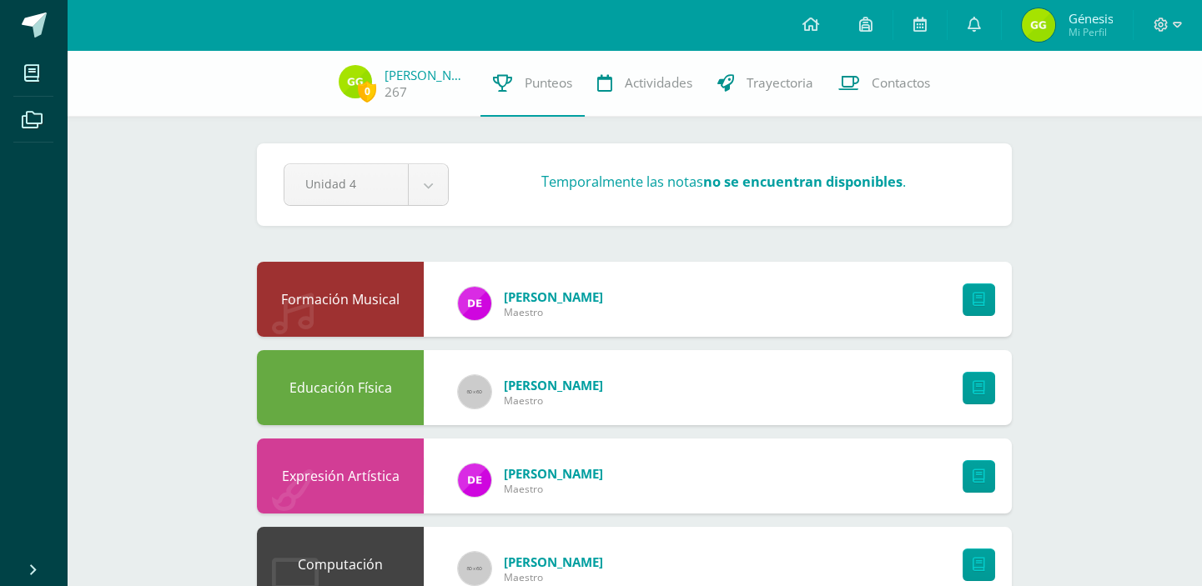
click at [1168, 13] on div at bounding box center [1168, 25] width 68 height 50
click at [1157, 33] on div at bounding box center [1168, 25] width 68 height 50
click at [1156, 16] on span at bounding box center [1168, 25] width 28 height 18
click at [1111, 116] on span "Cerrar sesión" at bounding box center [1124, 114] width 75 height 16
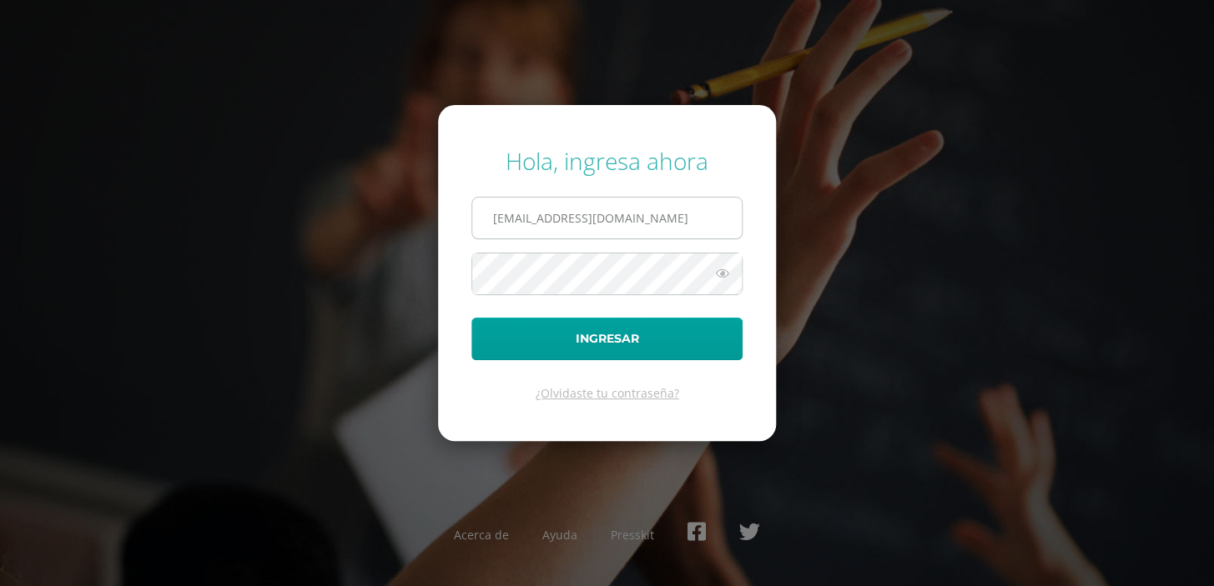
click at [583, 214] on input "267@laestrella.edu.gt" at bounding box center [606, 218] width 269 height 41
type input "660@laestrella.edu.gt"
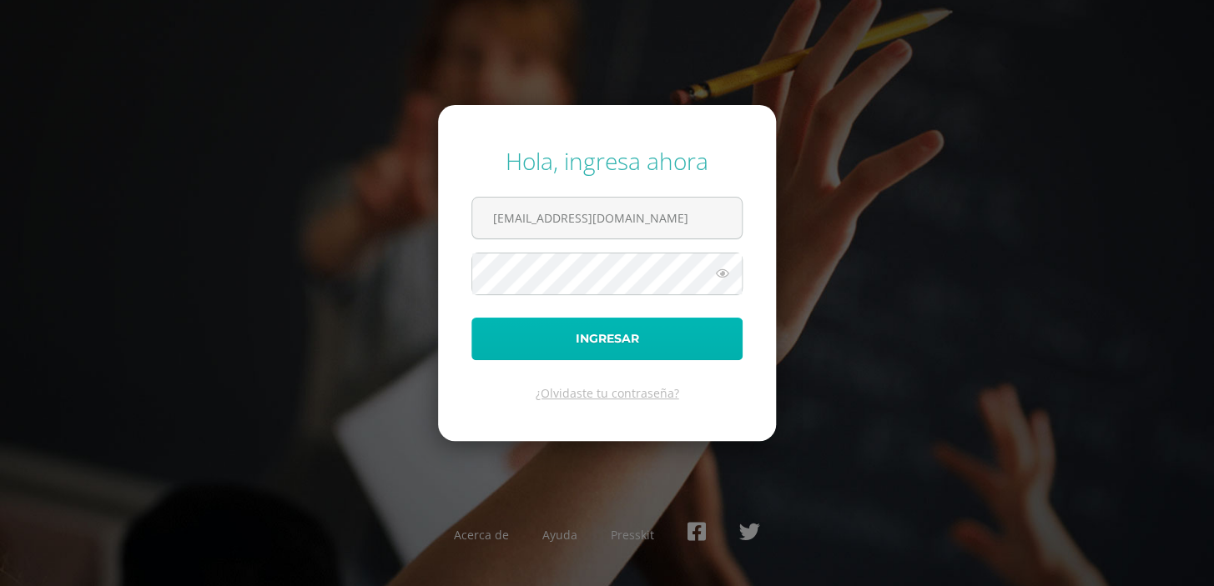
click at [590, 346] on button "Ingresar" at bounding box center [606, 339] width 271 height 43
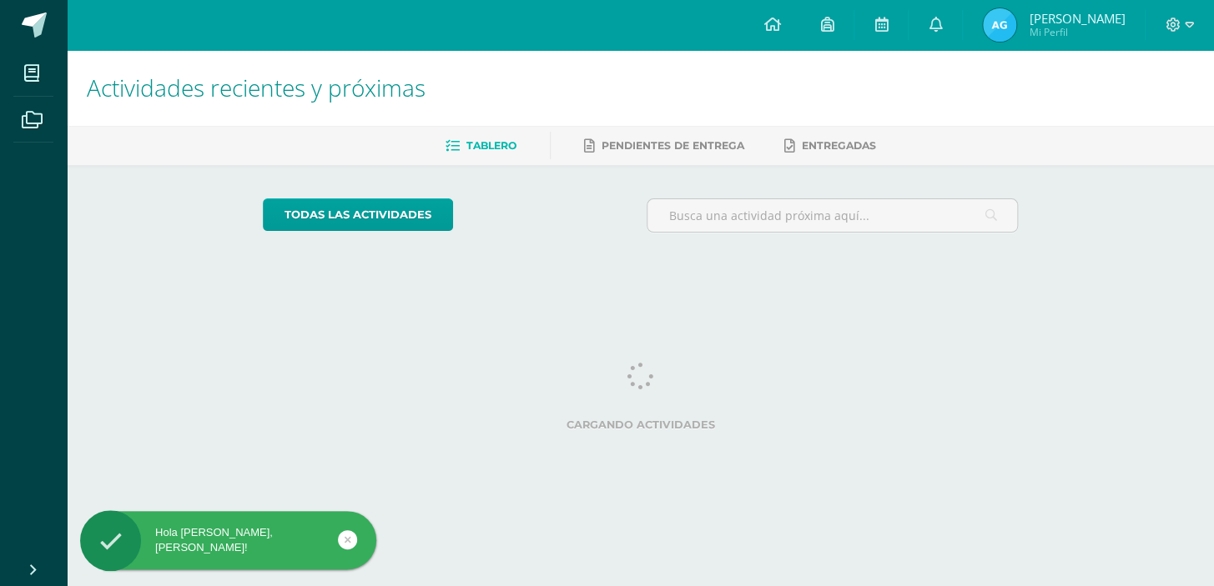
click at [992, 29] on img at bounding box center [999, 24] width 33 height 33
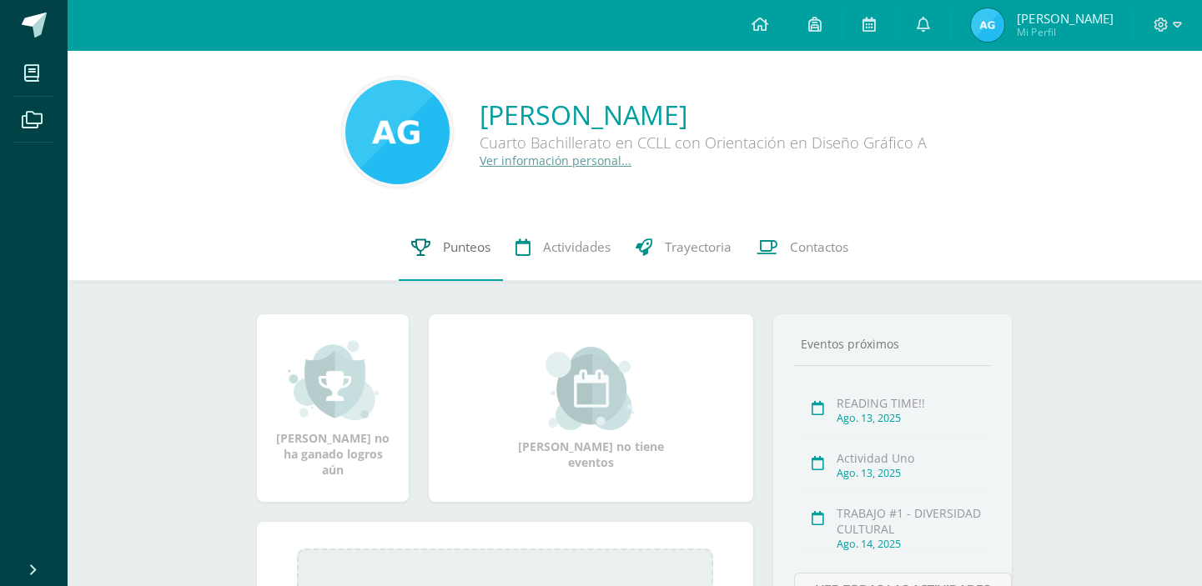
click at [476, 250] on span "Punteos" at bounding box center [467, 248] width 48 height 18
